Goal: Task Accomplishment & Management: Manage account settings

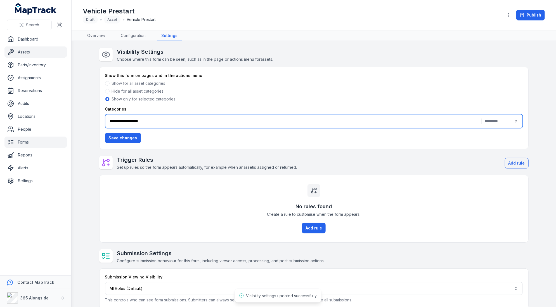
scroll to position [7, 0]
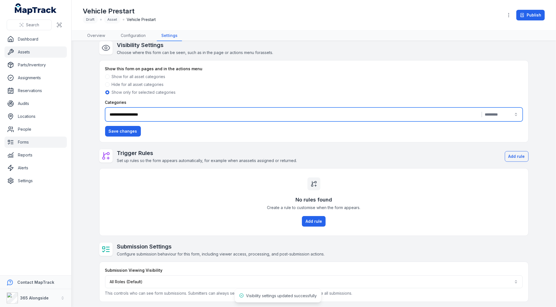
click at [55, 54] on link "Assets" at bounding box center [35, 51] width 62 height 11
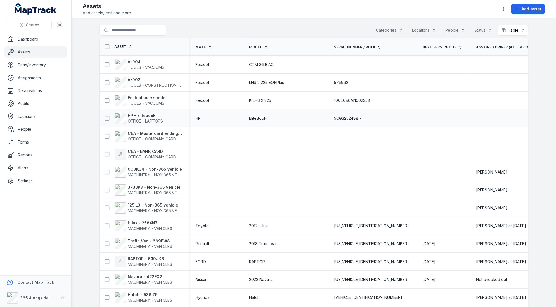
click at [271, 111] on td "EliteBook" at bounding box center [285, 118] width 85 height 18
click at [275, 99] on div "K-LHS 2 225" at bounding box center [285, 101] width 72 height 6
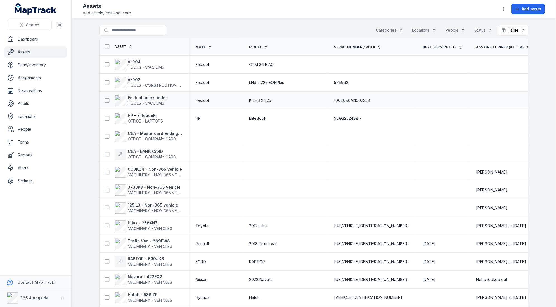
click at [366, 99] on span "1004086/41002353" at bounding box center [352, 101] width 36 height 6
click at [279, 100] on div "K-LHS 2 225" at bounding box center [285, 101] width 72 height 6
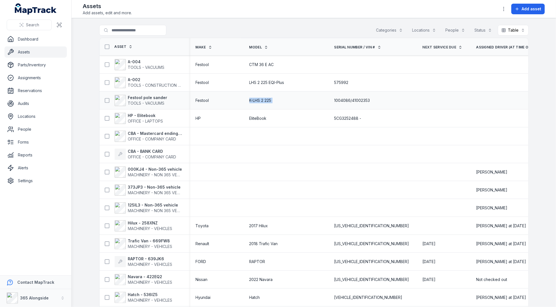
click at [279, 100] on div "K-LHS 2 225" at bounding box center [285, 101] width 72 height 6
click at [50, 126] on link "People" at bounding box center [35, 129] width 62 height 11
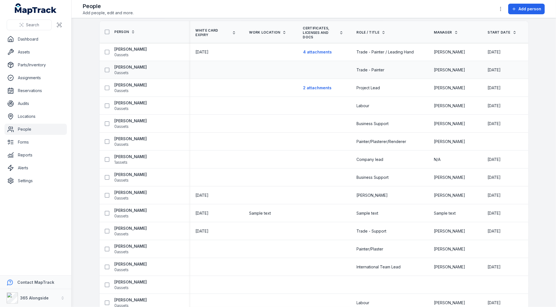
scroll to position [13, 0]
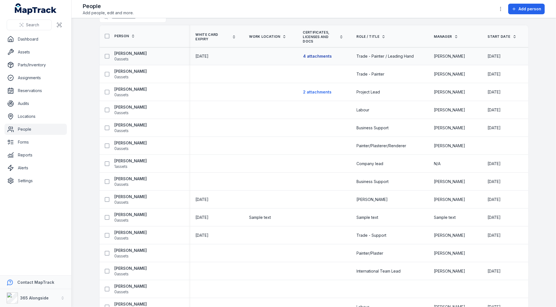
click at [321, 55] on button "4 attachments" at bounding box center [317, 56] width 29 height 11
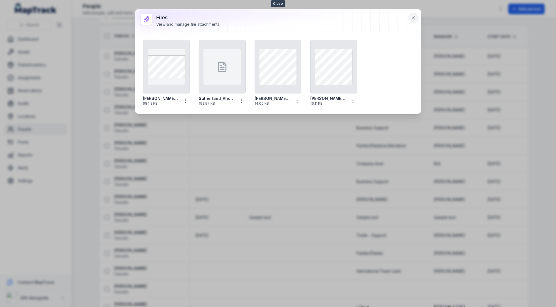
click at [411, 19] on icon at bounding box center [414, 18] width 6 height 6
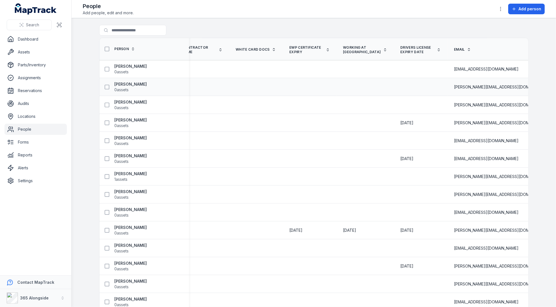
scroll to position [0, 498]
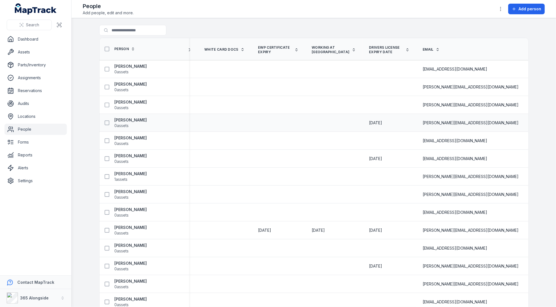
click at [372, 122] on span "[DATE]" at bounding box center [375, 122] width 13 height 5
click at [382, 159] on span "[DATE]" at bounding box center [375, 158] width 13 height 5
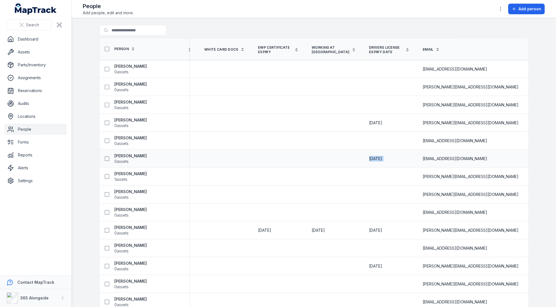
click at [382, 159] on span "[DATE]" at bounding box center [375, 158] width 13 height 5
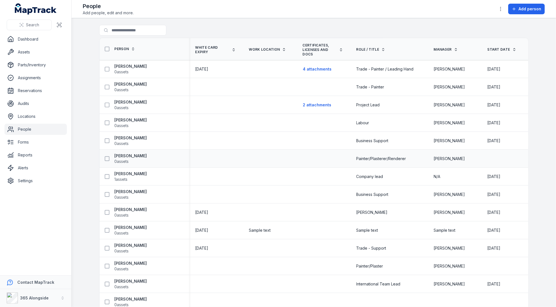
scroll to position [0, 0]
click at [218, 70] on div "[DATE]" at bounding box center [216, 69] width 40 height 6
click at [240, 117] on td at bounding box center [216, 123] width 54 height 18
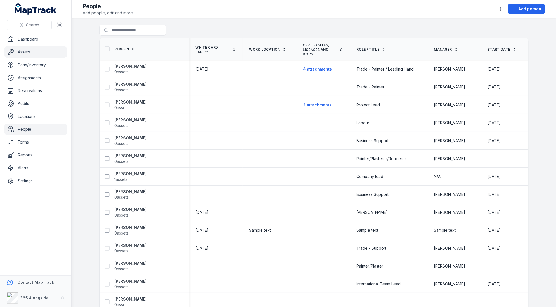
click at [34, 51] on link "Assets" at bounding box center [35, 51] width 62 height 11
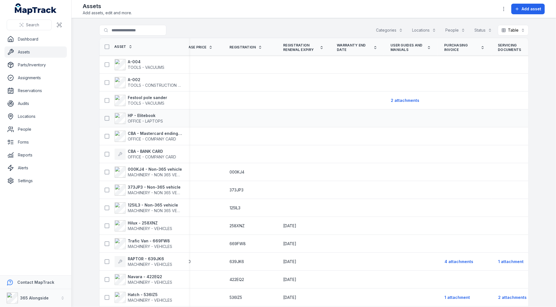
scroll to position [0, 578]
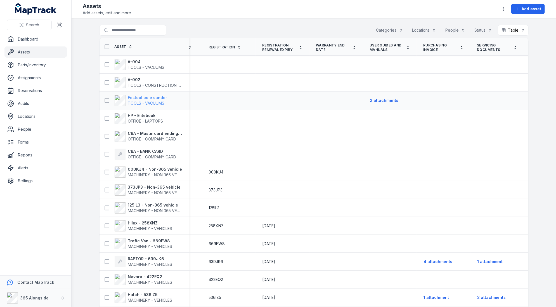
click at [157, 97] on strong "Festool pole sander" at bounding box center [147, 98] width 39 height 6
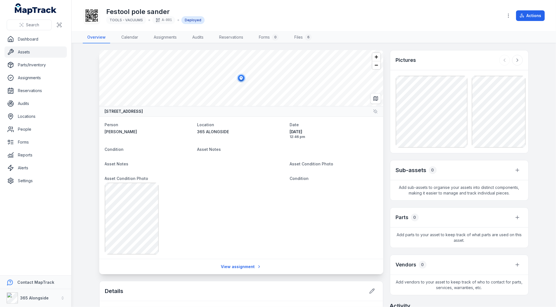
click at [302, 46] on main "[STREET_ADDRESS] Person [PERSON_NAME] Location 365 ALONGSIDE Date [DATE] 12:46 …" at bounding box center [314, 174] width 484 height 263
click at [303, 42] on link "Files 6" at bounding box center [303, 38] width 26 height 12
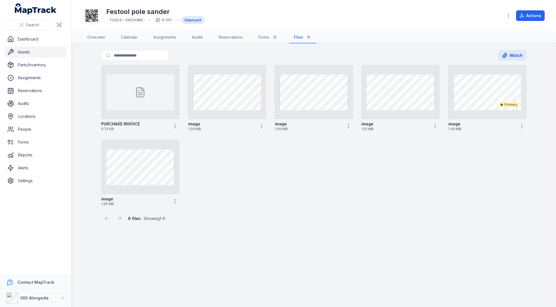
click at [321, 155] on div "PURCHASE INVOICE 6.74 KB image 1.09 MB image 1.09 MB image 1.01 MB Primary imag…" at bounding box center [313, 135] width 429 height 145
click at [92, 38] on link "Overview" at bounding box center [96, 38] width 27 height 12
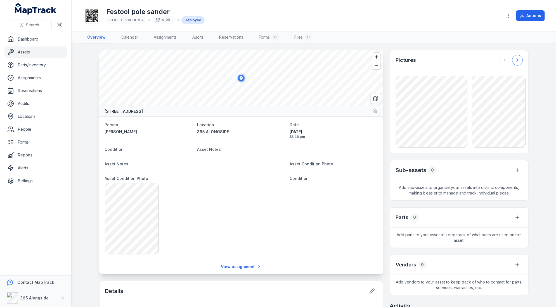
click at [515, 60] on icon at bounding box center [518, 60] width 6 height 6
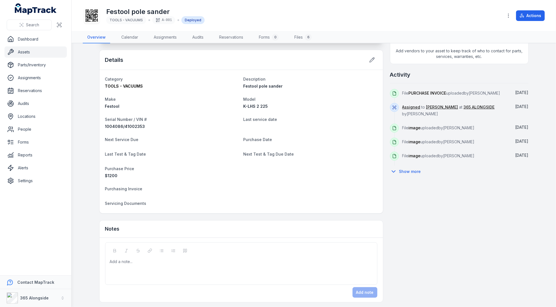
scroll to position [218, 0]
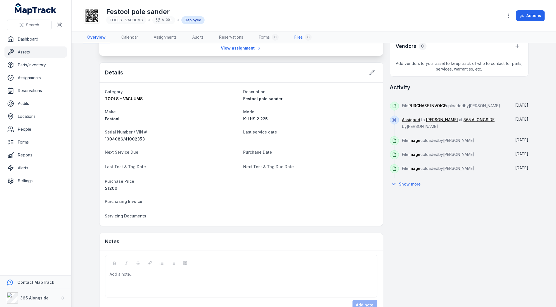
click at [299, 38] on link "Files 6" at bounding box center [303, 38] width 26 height 12
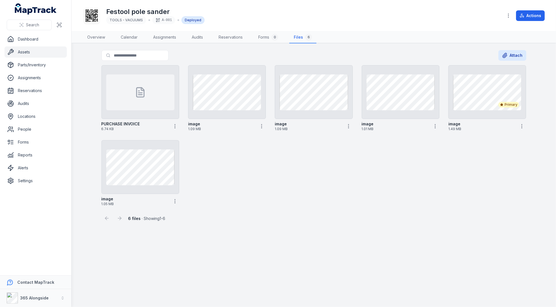
click at [97, 29] on div "Festool pole sander TOOLS - VACUUMS A-001 Deployed Actions" at bounding box center [314, 15] width 462 height 27
click at [97, 36] on link "Overview" at bounding box center [96, 38] width 27 height 12
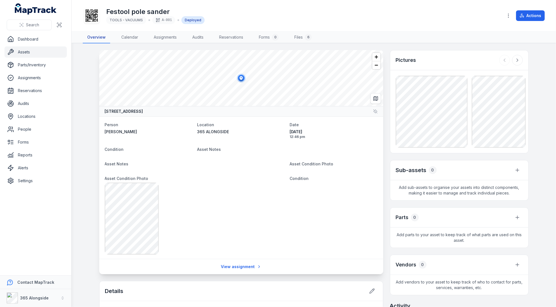
scroll to position [203, 0]
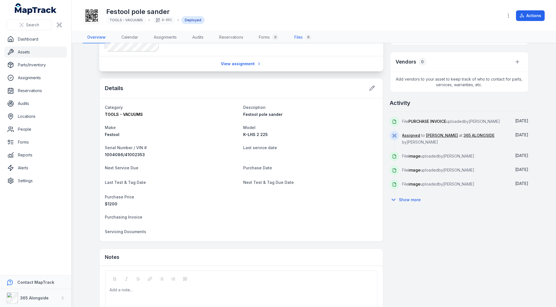
click at [303, 35] on link "Files 6" at bounding box center [303, 38] width 26 height 12
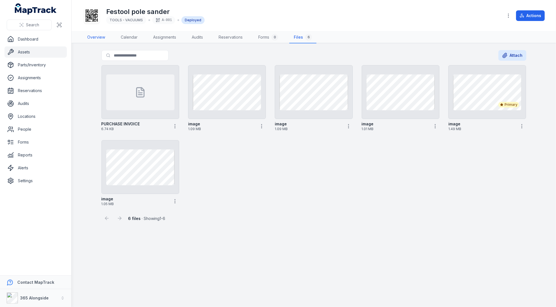
click at [90, 43] on link "Overview" at bounding box center [96, 38] width 27 height 12
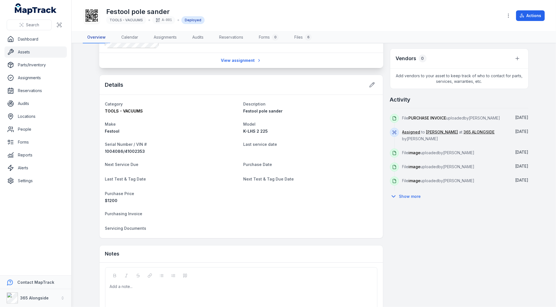
scroll to position [209, 0]
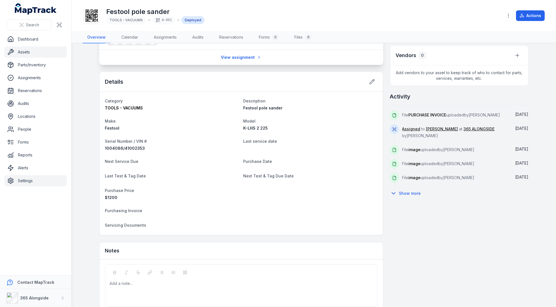
click at [30, 185] on link "Settings" at bounding box center [35, 180] width 62 height 11
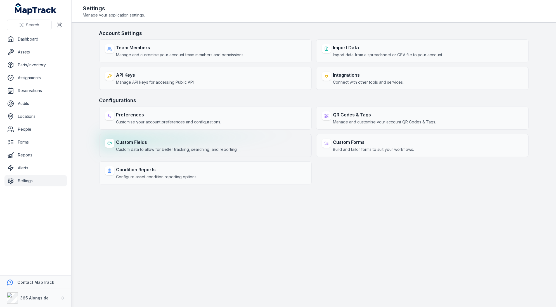
click at [203, 141] on strong "Custom Fields" at bounding box center [177, 142] width 122 height 7
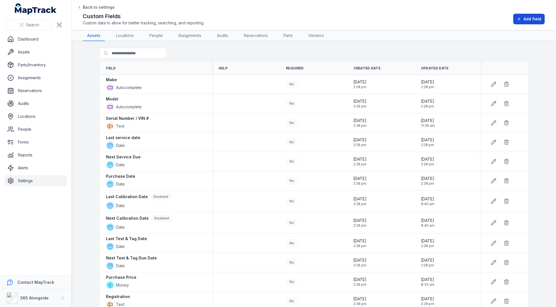
click at [523, 20] on button "Add field" at bounding box center [529, 19] width 32 height 11
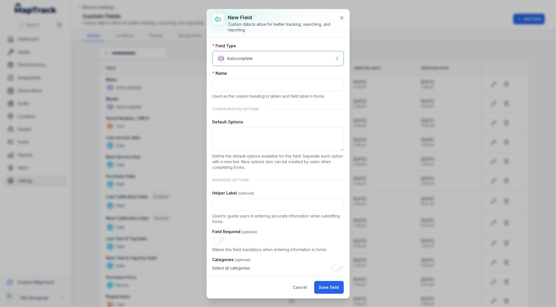
click at [311, 57] on button "**********" at bounding box center [277, 58] width 131 height 15
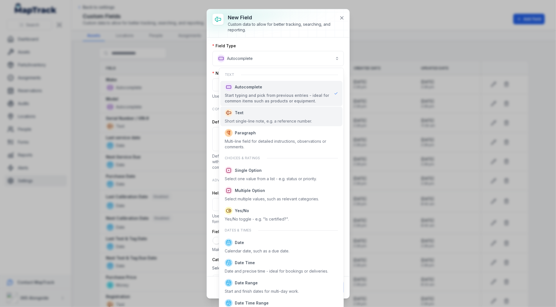
scroll to position [216, 0]
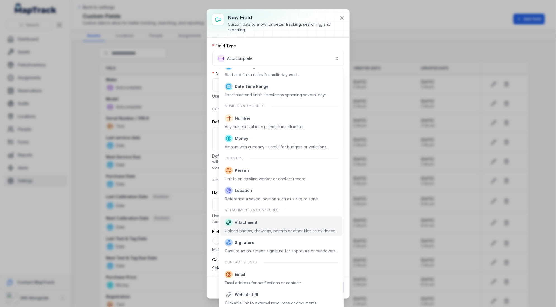
click at [262, 225] on span "Attachment" at bounding box center [281, 222] width 112 height 8
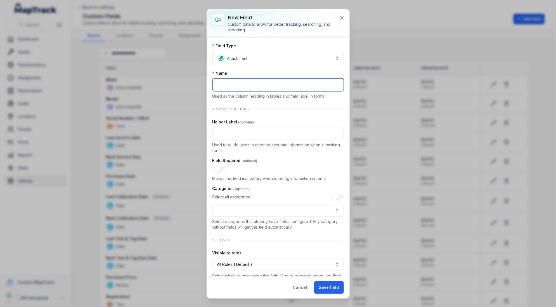
click at [264, 83] on input ":rce:-form-item-label" at bounding box center [277, 84] width 131 height 13
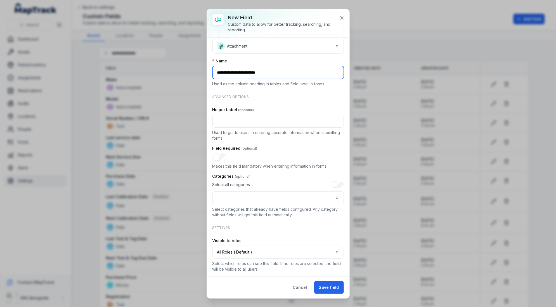
type input "**********"
click at [240, 195] on button ":rcm:-form-item-label" at bounding box center [277, 197] width 131 height 13
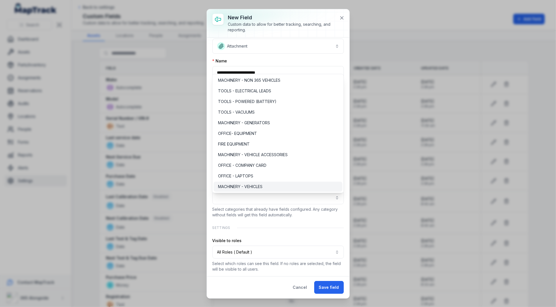
click at [258, 186] on span "MACHINERY - VEHICLES" at bounding box center [240, 187] width 44 height 6
click at [264, 79] on span "MACHINERY - NON 365 VEHICLES" at bounding box center [249, 80] width 62 height 6
click at [281, 65] on div "**********" at bounding box center [277, 151] width 131 height 241
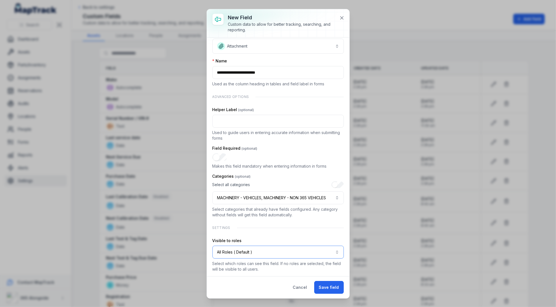
click at [292, 251] on button "All Roles ( Default )" at bounding box center [277, 251] width 131 height 13
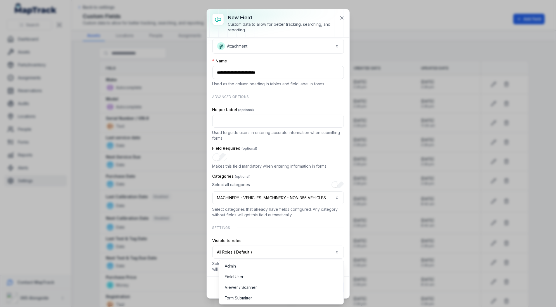
click at [297, 238] on div "Visible to roles All Roles ( Default ) Select which roles can see this field. I…" at bounding box center [277, 255] width 131 height 34
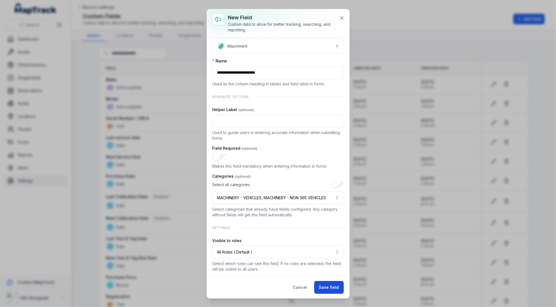
click at [321, 282] on button "Save field" at bounding box center [329, 287] width 30 height 13
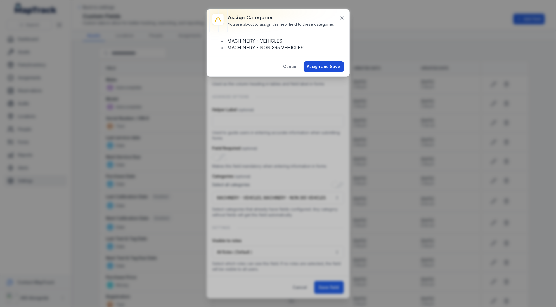
click at [319, 70] on button "Assign and Save" at bounding box center [324, 66] width 40 height 11
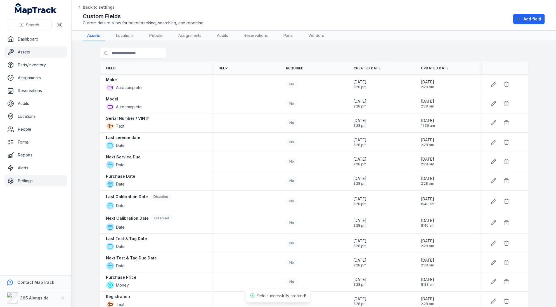
click at [25, 54] on link "Assets" at bounding box center [35, 51] width 62 height 11
